Goal: Task Accomplishment & Management: Use online tool/utility

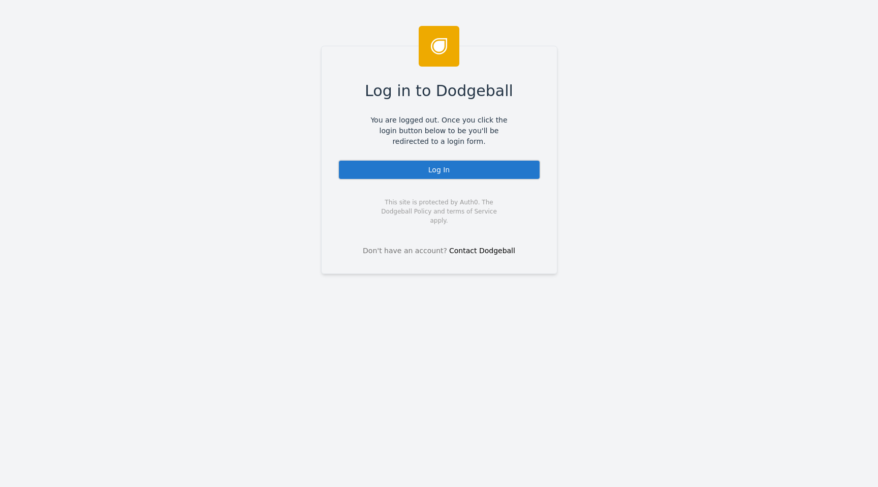
click at [411, 171] on div "Log In" at bounding box center [439, 170] width 203 height 20
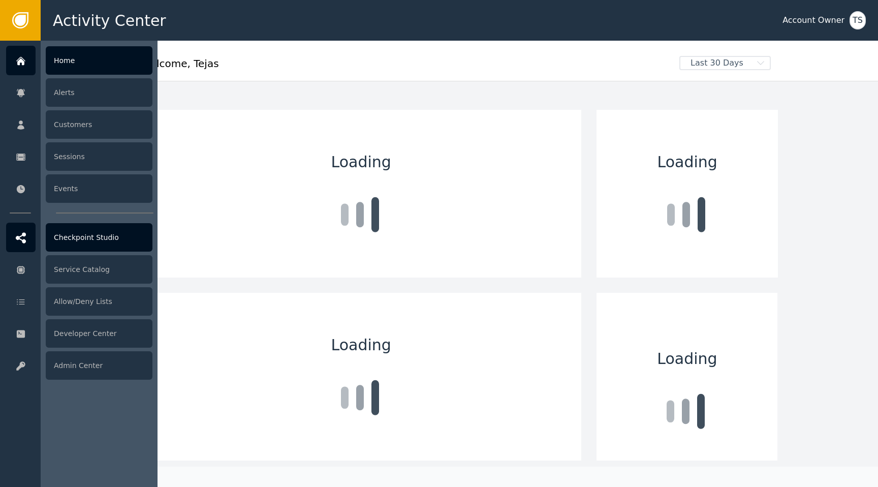
click at [16, 232] on icon at bounding box center [21, 237] width 10 height 11
